Goal: Task Accomplishment & Management: Use online tool/utility

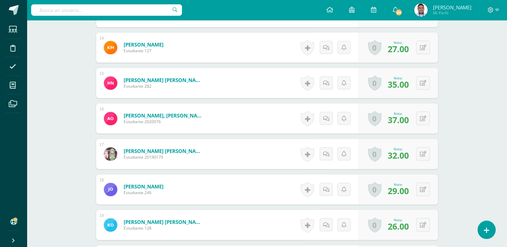
scroll to position [628, 0]
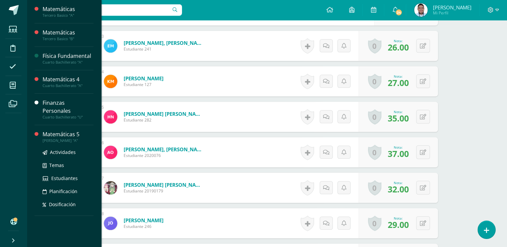
click at [76, 131] on div "Matemáticas 5" at bounding box center [68, 135] width 51 height 8
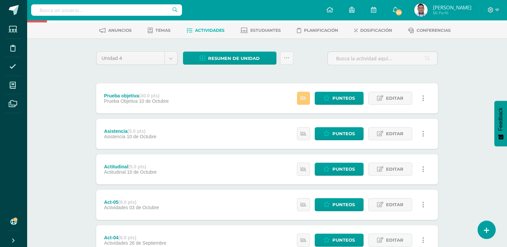
scroll to position [28, 0]
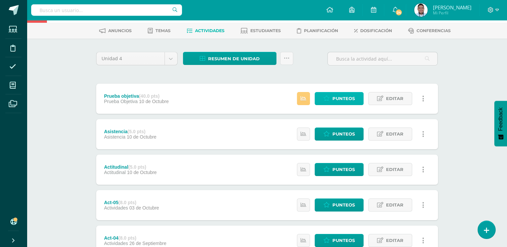
click at [335, 98] on span "Punteos" at bounding box center [343, 98] width 22 height 12
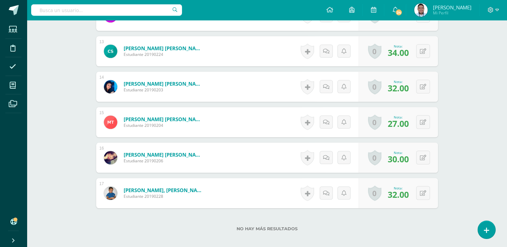
scroll to position [618, 0]
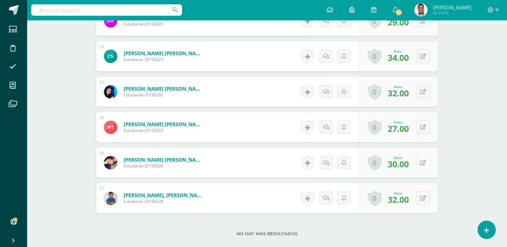
click at [427, 162] on button at bounding box center [423, 163] width 14 height 14
type input "34"
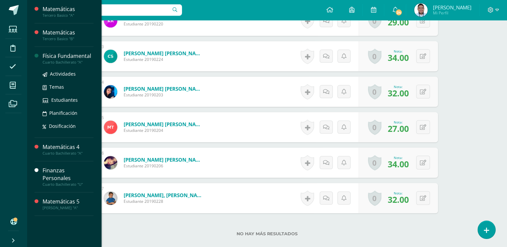
click at [75, 58] on div "Física Fundamental" at bounding box center [68, 56] width 51 height 8
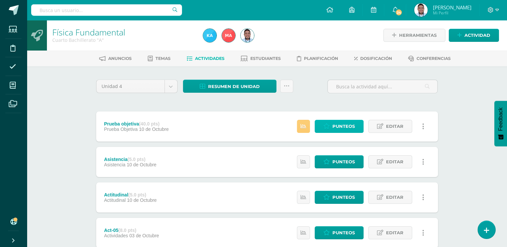
click at [347, 125] on span "Punteos" at bounding box center [343, 126] width 22 height 12
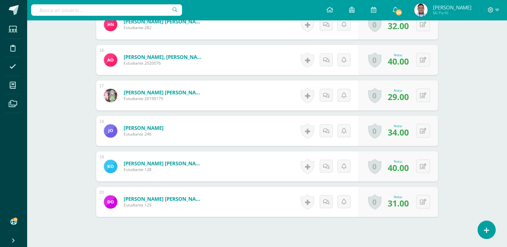
scroll to position [722, 0]
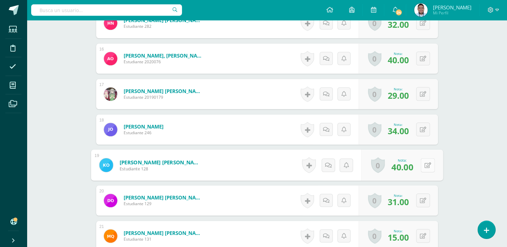
click at [424, 162] on icon at bounding box center [427, 165] width 7 height 6
type input "32"
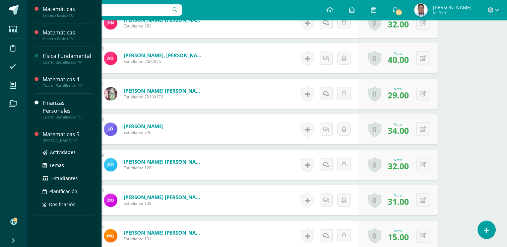
click at [73, 131] on div "Matemáticas 5" at bounding box center [68, 135] width 51 height 8
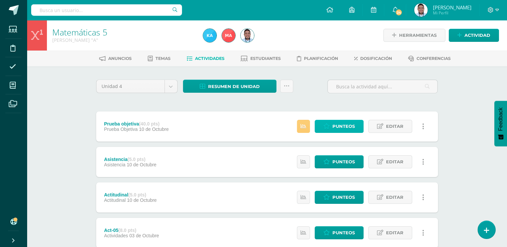
click at [333, 124] on span "Punteos" at bounding box center [343, 126] width 22 height 12
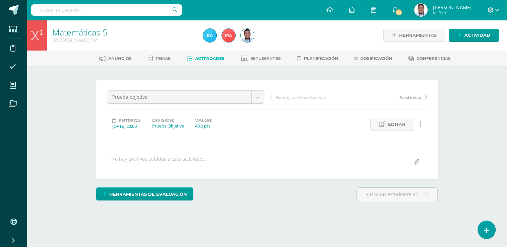
click at [507, 99] on html "Estudiantes Disciplina Asistencia Mis cursos Archivos Soporte Ayuda Reportar un…" at bounding box center [253, 132] width 507 height 265
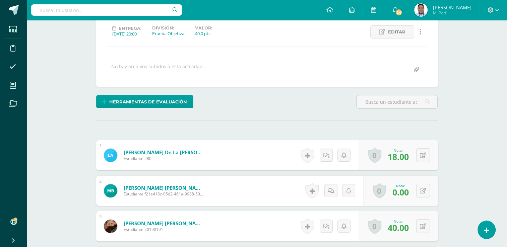
scroll to position [93, 0]
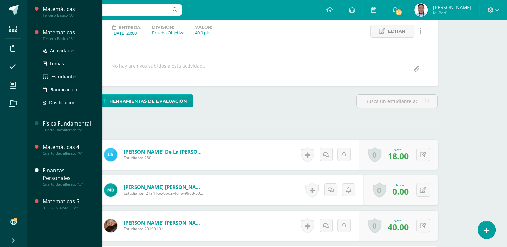
click at [67, 34] on div "Matemáticas" at bounding box center [68, 33] width 51 height 8
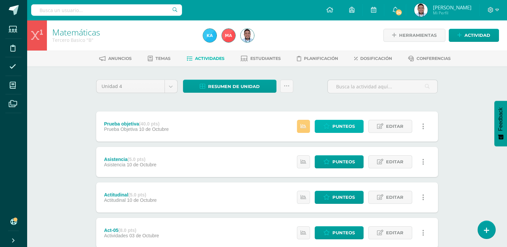
click at [332, 126] on link "Punteos" at bounding box center [339, 126] width 49 height 13
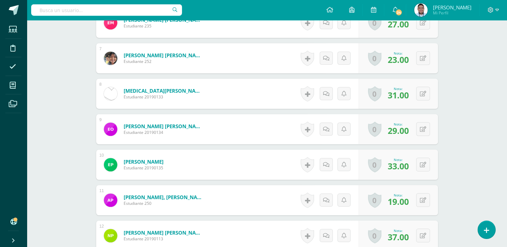
scroll to position [361, 0]
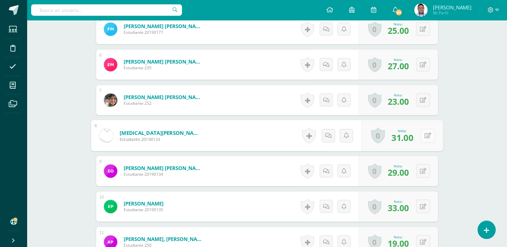
click at [421, 136] on button at bounding box center [427, 136] width 14 height 14
type input "29"
